Goal: Navigation & Orientation: Find specific page/section

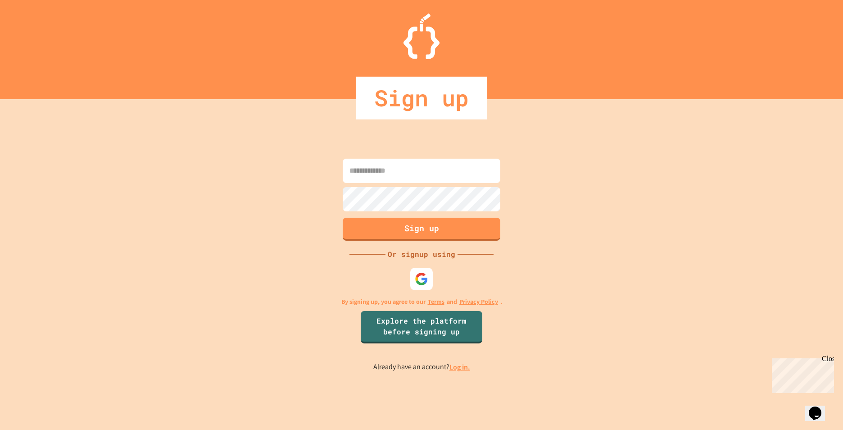
click at [463, 365] on link "Log in." at bounding box center [460, 366] width 21 height 9
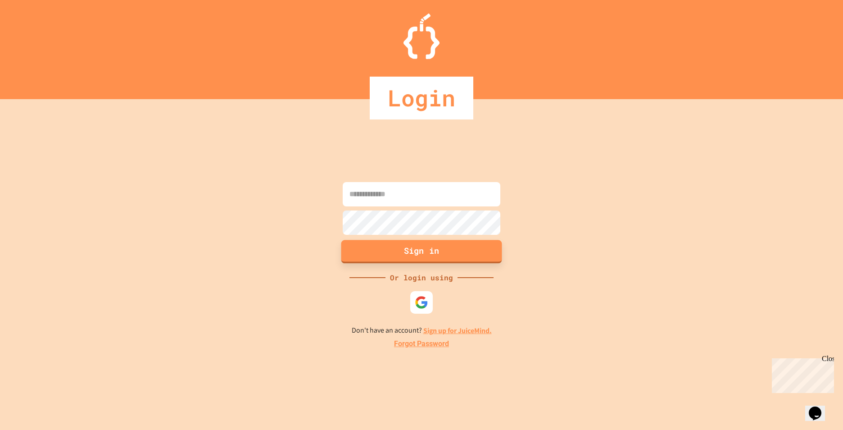
click at [406, 196] on input at bounding box center [422, 194] width 158 height 24
click at [407, 190] on input "**" at bounding box center [422, 194] width 158 height 24
type input "**********"
click at [452, 251] on button "Sign in" at bounding box center [421, 251] width 161 height 23
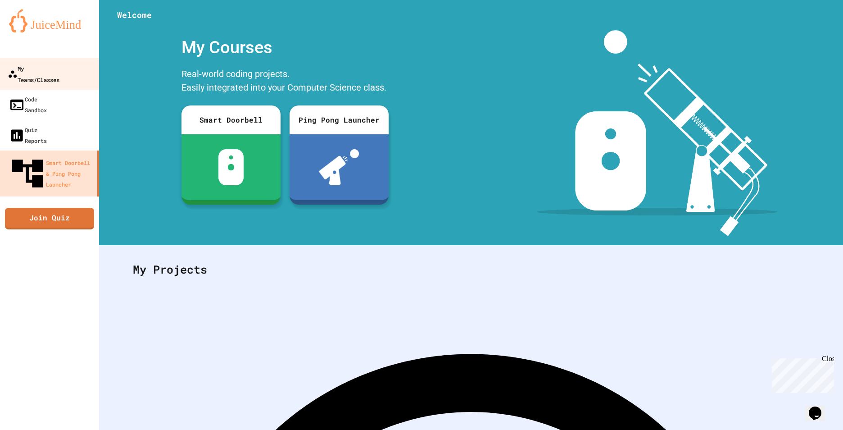
click at [42, 71] on div "My Teams/Classes" at bounding box center [34, 74] width 52 height 22
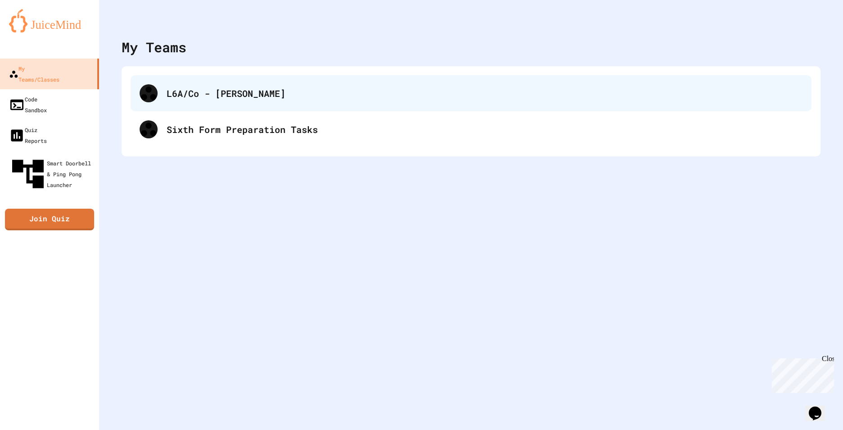
click at [254, 98] on div "L6A/Co - [PERSON_NAME]" at bounding box center [485, 93] width 636 height 14
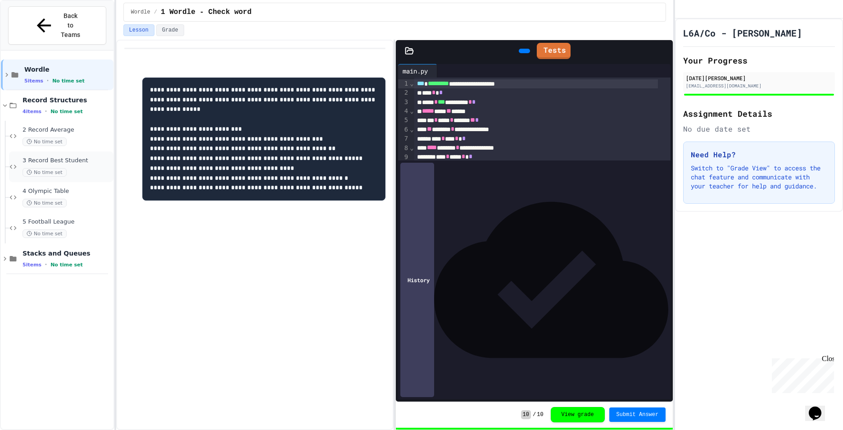
click at [74, 168] on div "No time set" at bounding box center [67, 172] width 89 height 9
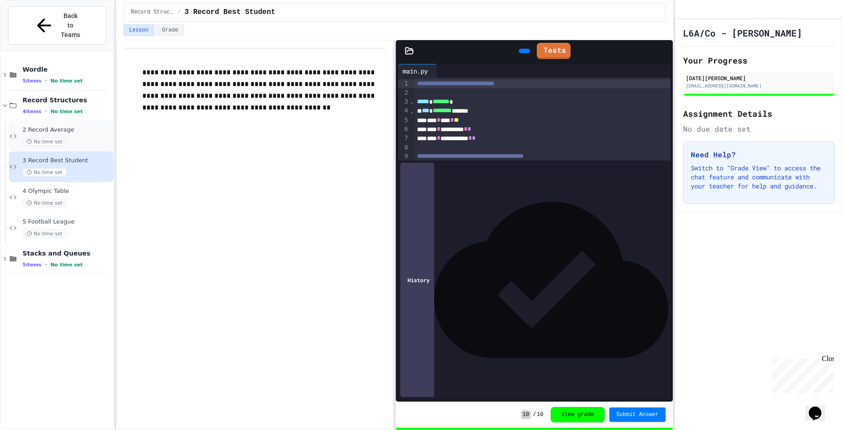
click at [86, 137] on div "No time set" at bounding box center [67, 141] width 89 height 9
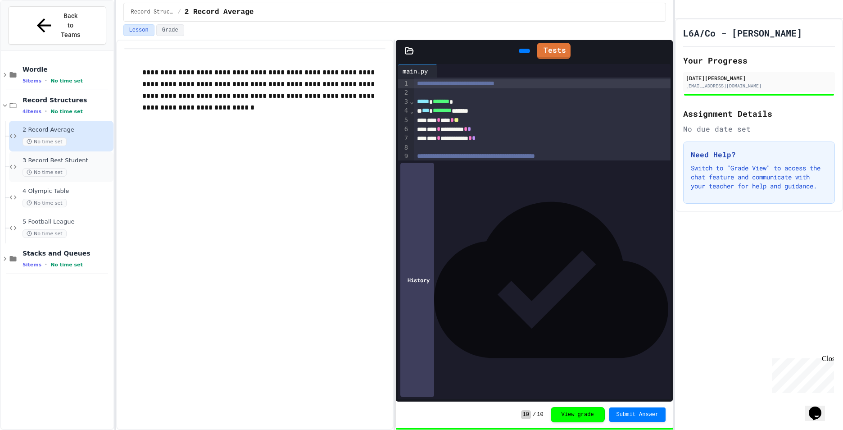
click at [93, 157] on div "3 Record Best Student No time set" at bounding box center [67, 167] width 89 height 20
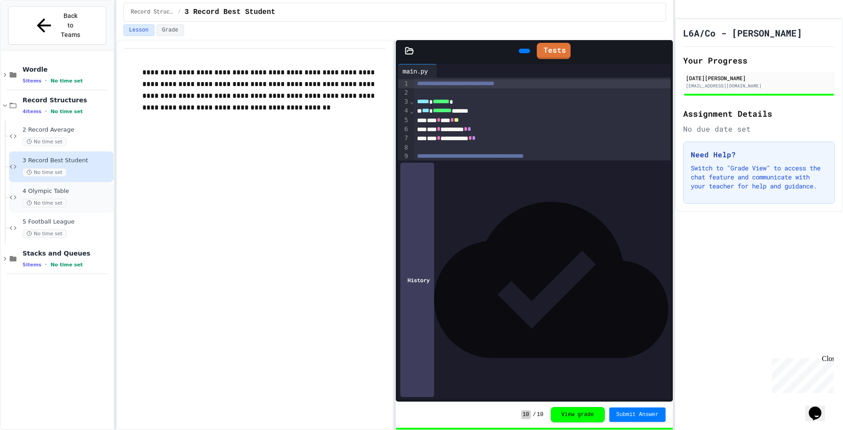
click at [94, 187] on div "4 Olympic Table No time set" at bounding box center [67, 197] width 89 height 20
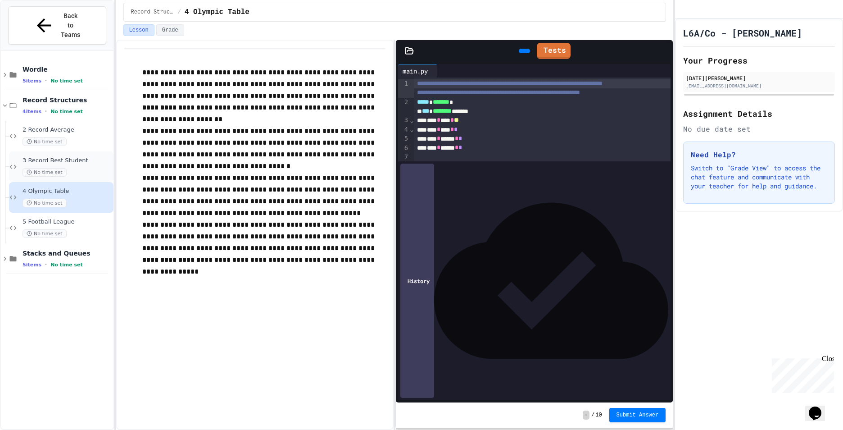
click at [103, 157] on span "3 Record Best Student" at bounding box center [67, 161] width 89 height 8
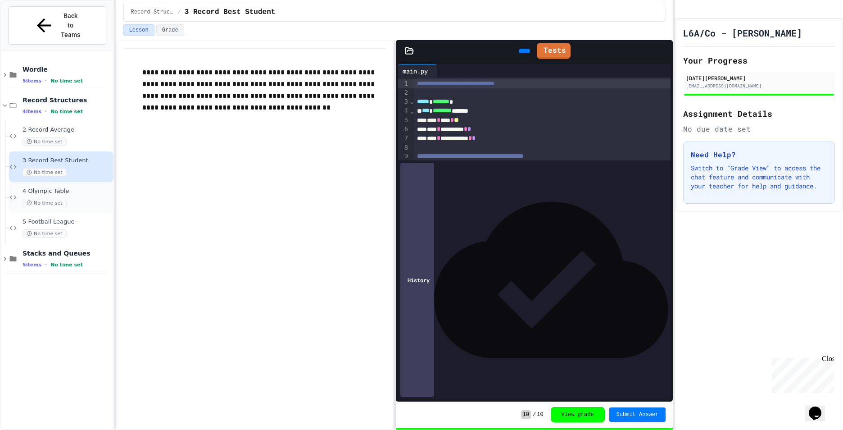
click at [69, 187] on div "4 Olympic Table No time set" at bounding box center [67, 197] width 89 height 20
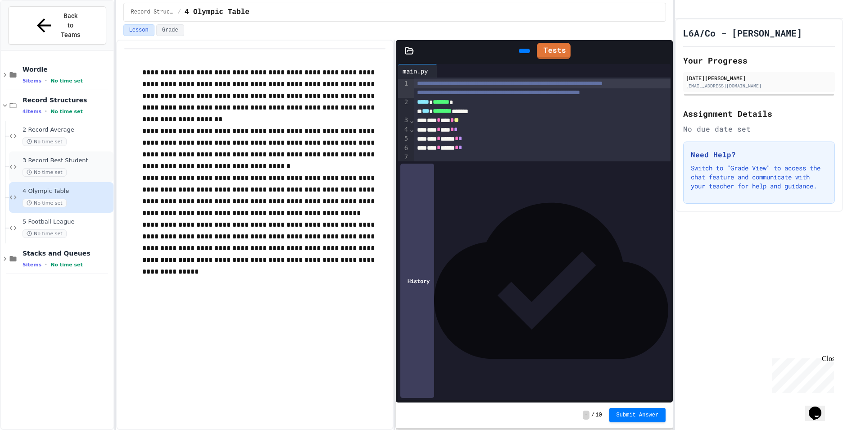
click at [64, 157] on div "3 Record Best Student No time set" at bounding box center [67, 167] width 89 height 20
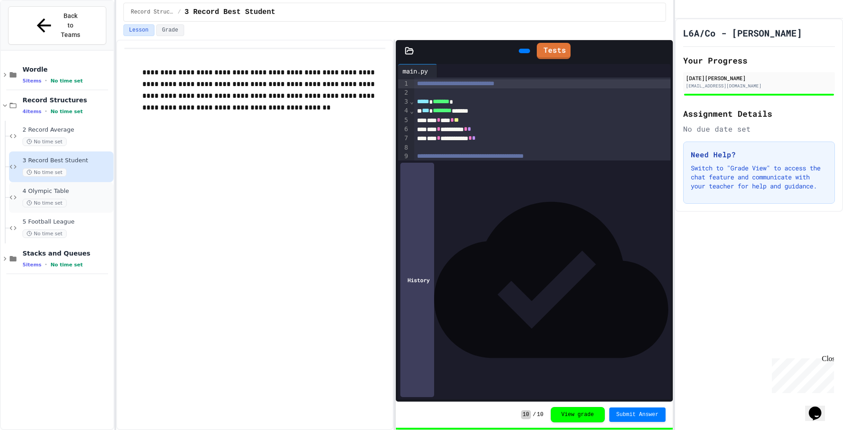
click at [87, 199] on div "No time set" at bounding box center [67, 203] width 89 height 9
